Goal: Information Seeking & Learning: Learn about a topic

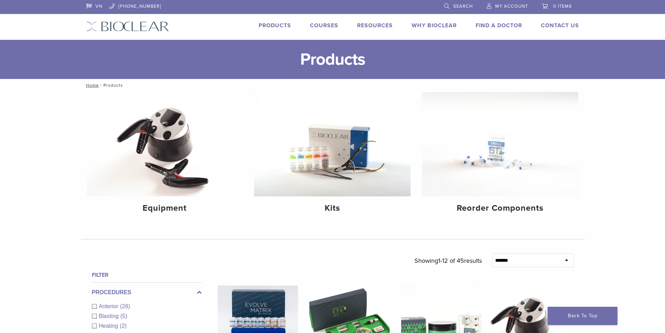
scroll to position [175, 0]
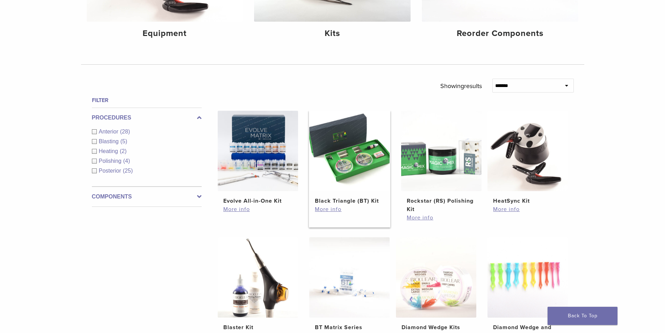
click at [350, 168] on img at bounding box center [349, 151] width 80 height 80
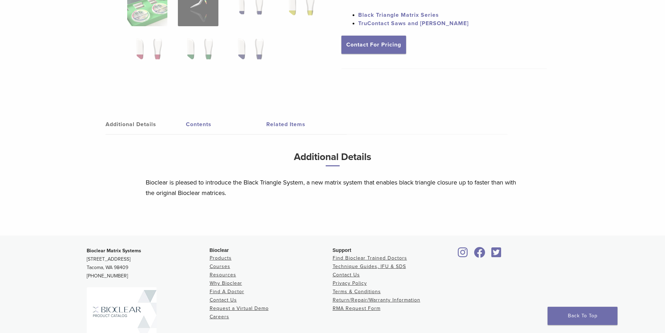
scroll to position [262, 0]
click at [142, 120] on link "Additional Details" at bounding box center [146, 125] width 80 height 20
click at [163, 127] on link "Additional Details" at bounding box center [146, 125] width 80 height 20
click at [130, 124] on link "Additional Details" at bounding box center [146, 125] width 80 height 20
click at [195, 123] on link "Contents" at bounding box center [226, 125] width 80 height 20
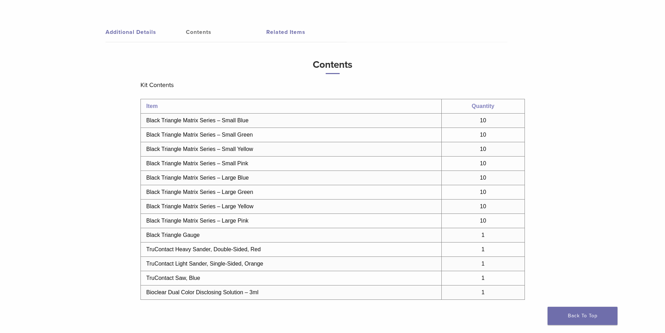
scroll to position [366, 0]
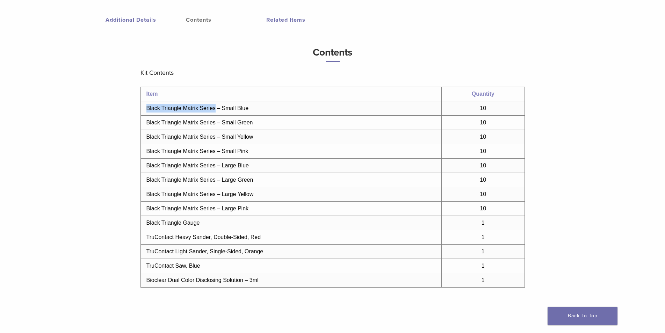
drag, startPoint x: 145, startPoint y: 109, endPoint x: 215, endPoint y: 111, distance: 70.0
click at [215, 111] on td "Black Triangle Matrix Series – Small Blue" at bounding box center [291, 108] width 301 height 14
click at [240, 190] on td "Black Triangle Matrix Series – Large Yellow" at bounding box center [291, 194] width 301 height 14
drag, startPoint x: 145, startPoint y: 108, endPoint x: 214, endPoint y: 110, distance: 69.3
click at [214, 110] on td "Black Triangle Matrix Series – Small Blue" at bounding box center [291, 108] width 301 height 14
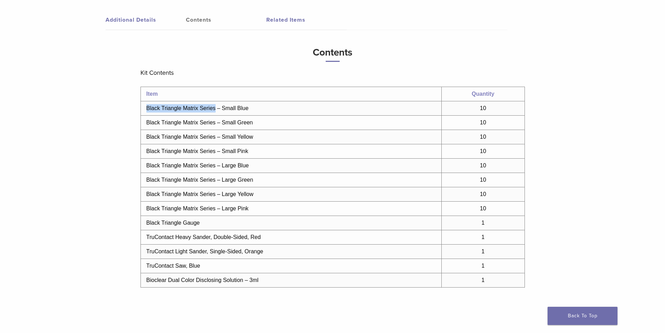
copy td "Black Triangle Matrix Series"
click at [196, 160] on td "Black Triangle Matrix Series – Large Blue" at bounding box center [291, 166] width 301 height 14
drag, startPoint x: 148, startPoint y: 224, endPoint x: 209, endPoint y: 224, distance: 61.2
click at [209, 224] on td "Black Triangle Gauge" at bounding box center [291, 223] width 301 height 14
copy td "Black Triangle Gauge"
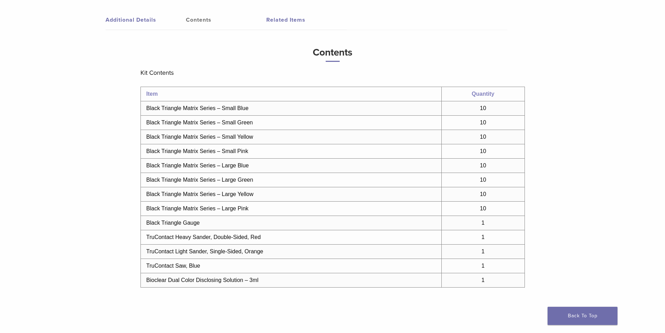
click at [193, 255] on td "TruContact Light Sander, Single-Sided, Orange" at bounding box center [291, 252] width 301 height 14
drag, startPoint x: 150, startPoint y: 237, endPoint x: 269, endPoint y: 235, distance: 118.6
click at [269, 235] on td "TruContact Heavy Sander, Double-Sided, Red" at bounding box center [291, 237] width 301 height 14
drag, startPoint x: 267, startPoint y: 237, endPoint x: 180, endPoint y: 250, distance: 88.5
click at [267, 237] on td "TruContact Heavy Sander, Double-Sided, Red" at bounding box center [291, 237] width 301 height 14
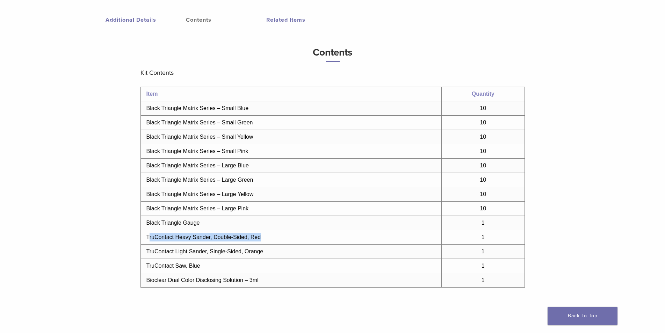
click at [154, 237] on td "TruContact Heavy Sander, Double-Sided, Red" at bounding box center [291, 237] width 301 height 14
drag, startPoint x: 148, startPoint y: 237, endPoint x: 218, endPoint y: 244, distance: 70.2
click at [218, 244] on td "TruContact Heavy Sander, Double-Sided, Red" at bounding box center [291, 237] width 301 height 14
click at [206, 242] on td "TruContact Heavy Sander, Double-Sided, Red" at bounding box center [291, 237] width 301 height 14
drag, startPoint x: 145, startPoint y: 239, endPoint x: 210, endPoint y: 239, distance: 64.3
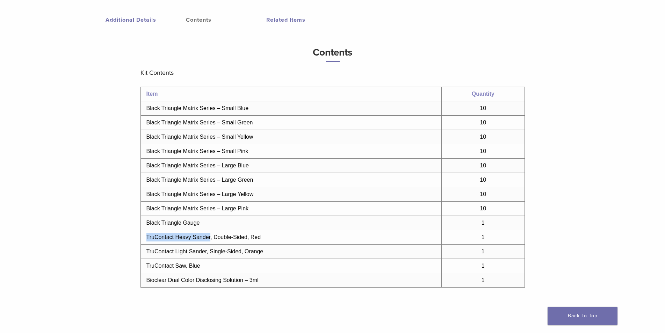
click at [210, 239] on td "TruContact Heavy Sander, Double-Sided, Red" at bounding box center [291, 237] width 301 height 14
copy td "TruContact Heavy Sander"
click at [191, 274] on td "Bioclear Dual Color Disclosing Solution – 3ml" at bounding box center [291, 280] width 301 height 14
drag, startPoint x: 147, startPoint y: 265, endPoint x: 186, endPoint y: 266, distance: 39.9
click at [186, 266] on td "TruContact Saw, Blue" at bounding box center [291, 266] width 301 height 14
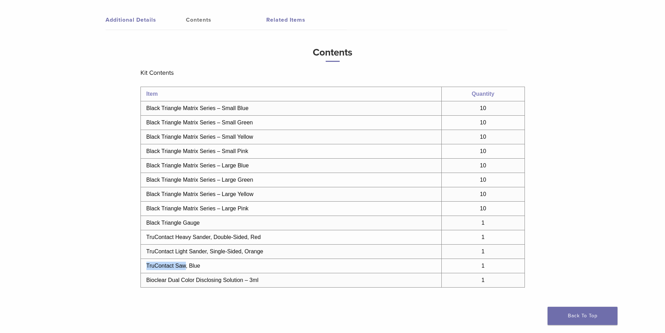
copy td "TruContact Saw"
click at [181, 275] on td "Bioclear Dual Color Disclosing Solution – 3ml" at bounding box center [291, 280] width 301 height 14
drag, startPoint x: 147, startPoint y: 279, endPoint x: 243, endPoint y: 280, distance: 95.8
click at [243, 280] on td "Bioclear Dual Color Disclosing Solution – 3ml" at bounding box center [291, 280] width 301 height 14
copy td "Bioclear Dual Color Disclosing Solution"
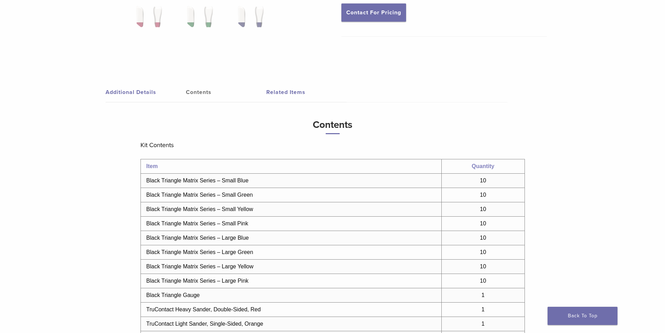
scroll to position [262, 0]
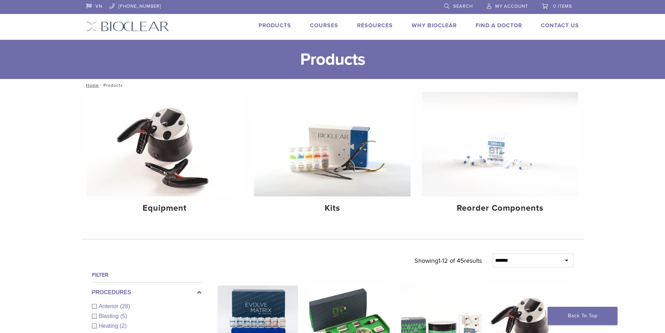
scroll to position [175, 0]
